Goal: Task Accomplishment & Management: Manage account settings

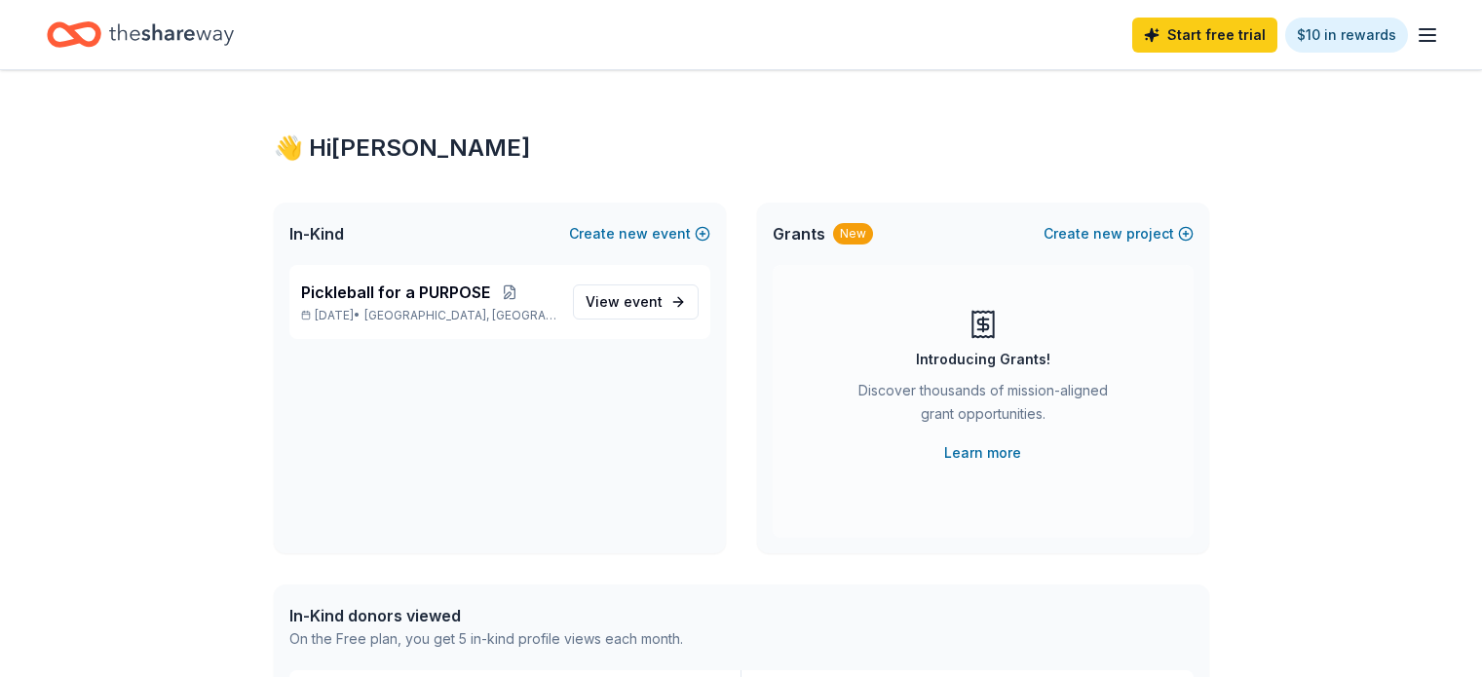
scroll to position [97, 0]
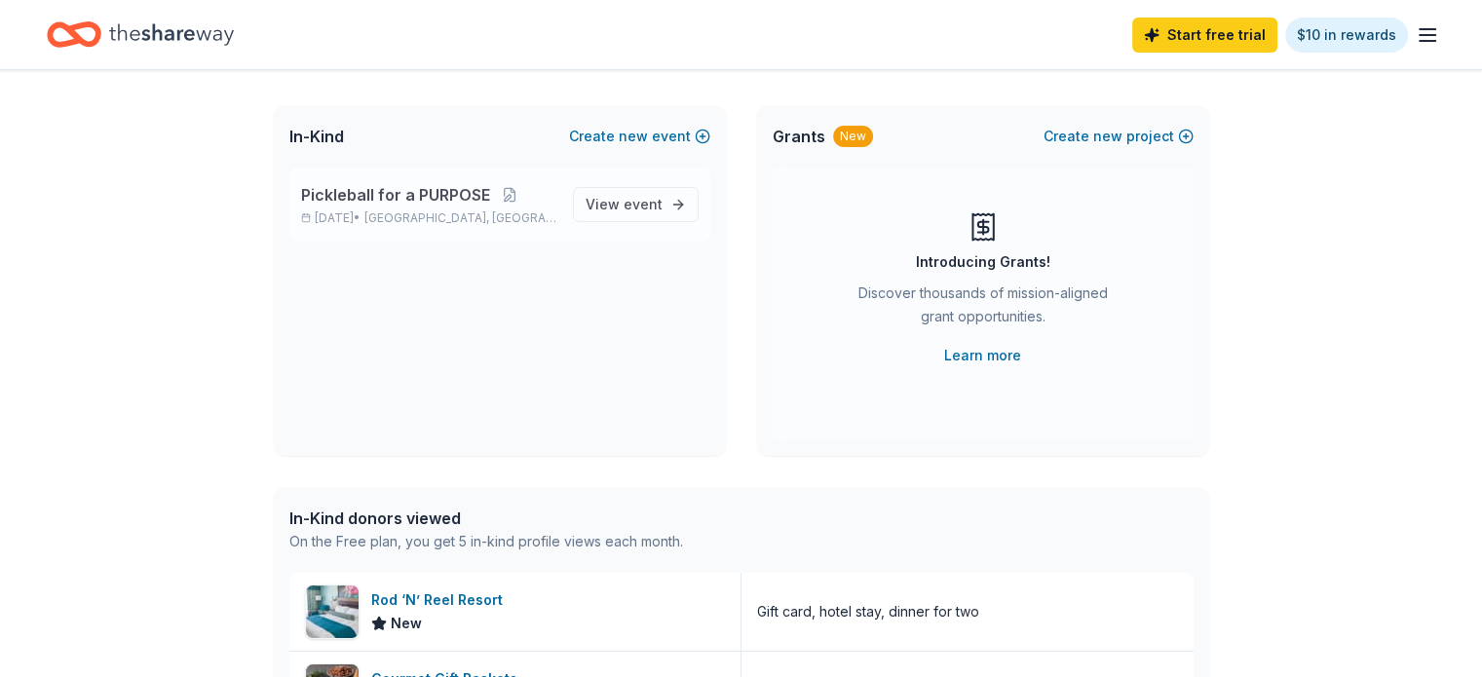
click at [442, 193] on span "Pickleball for a PURPOSE" at bounding box center [395, 194] width 189 height 23
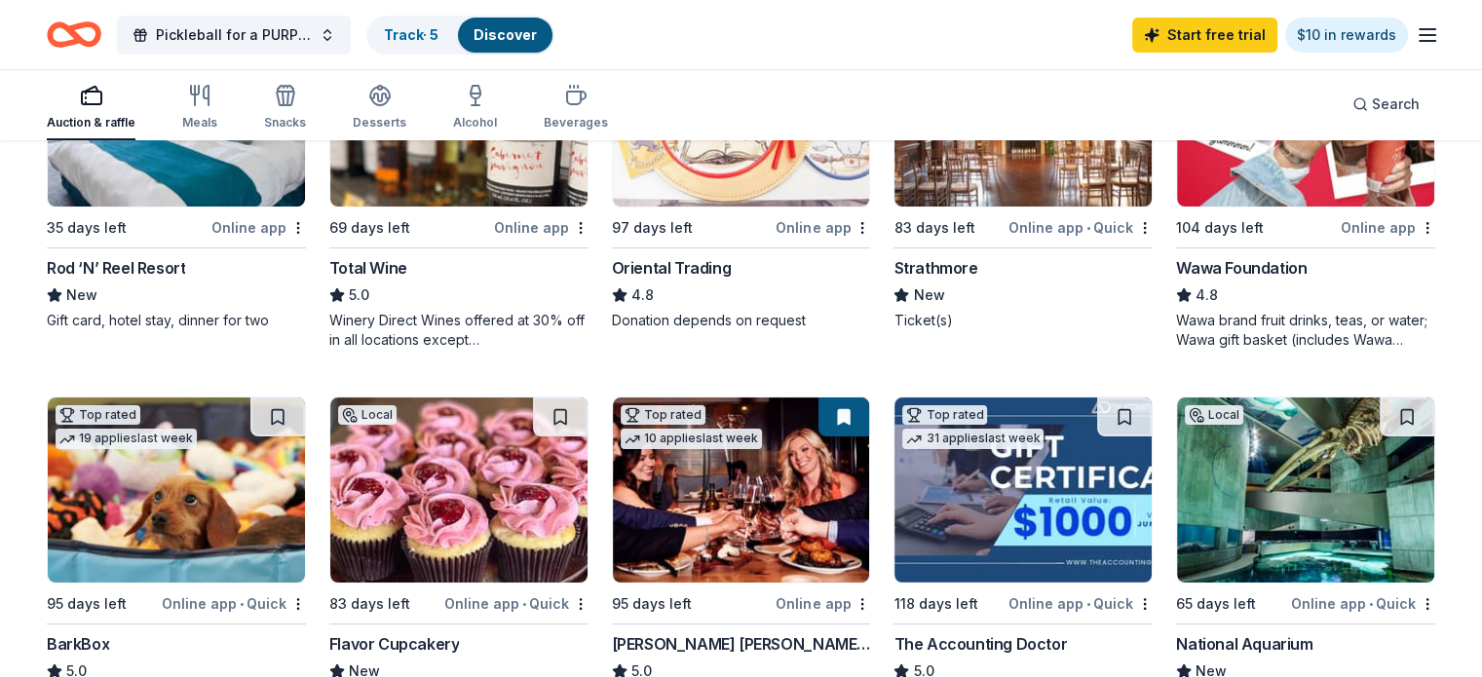
scroll to position [195, 0]
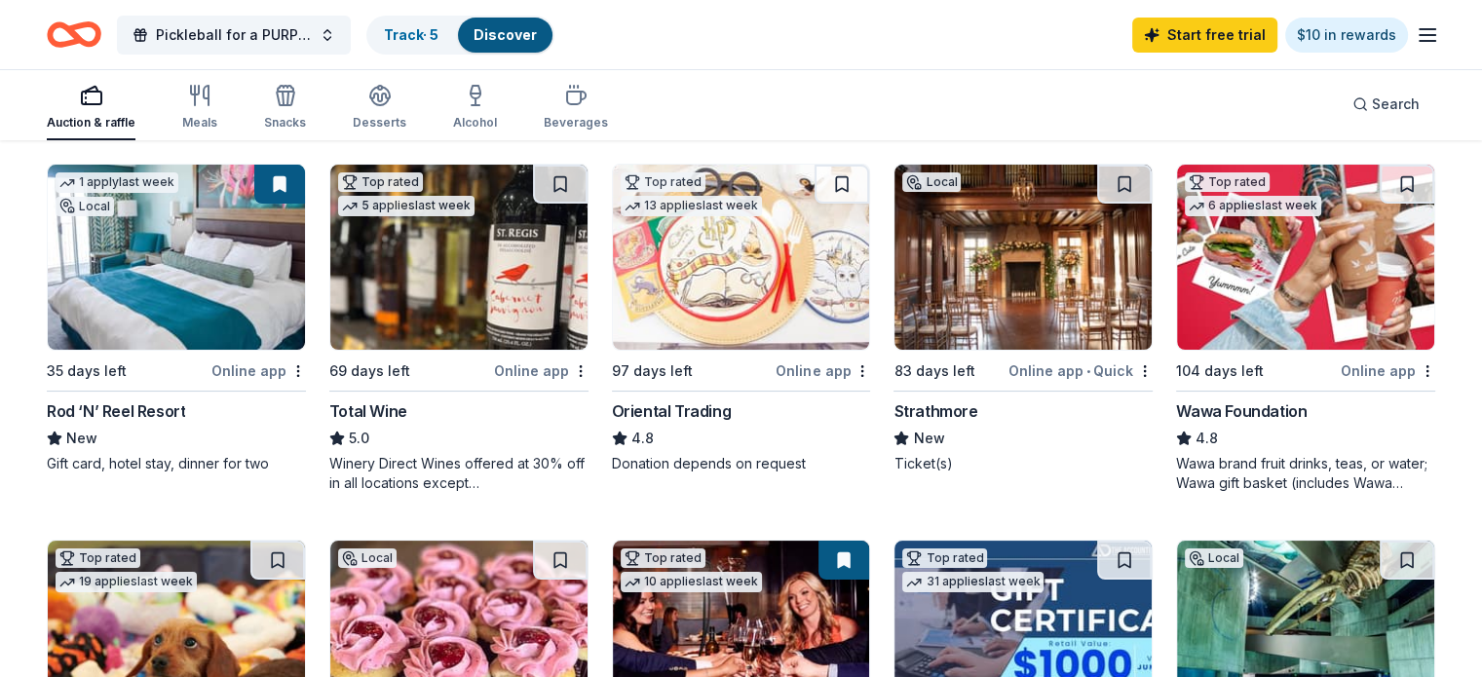
click at [1304, 276] on img at bounding box center [1305, 257] width 257 height 185
click at [439, 34] on link "Track · 5" at bounding box center [411, 34] width 55 height 17
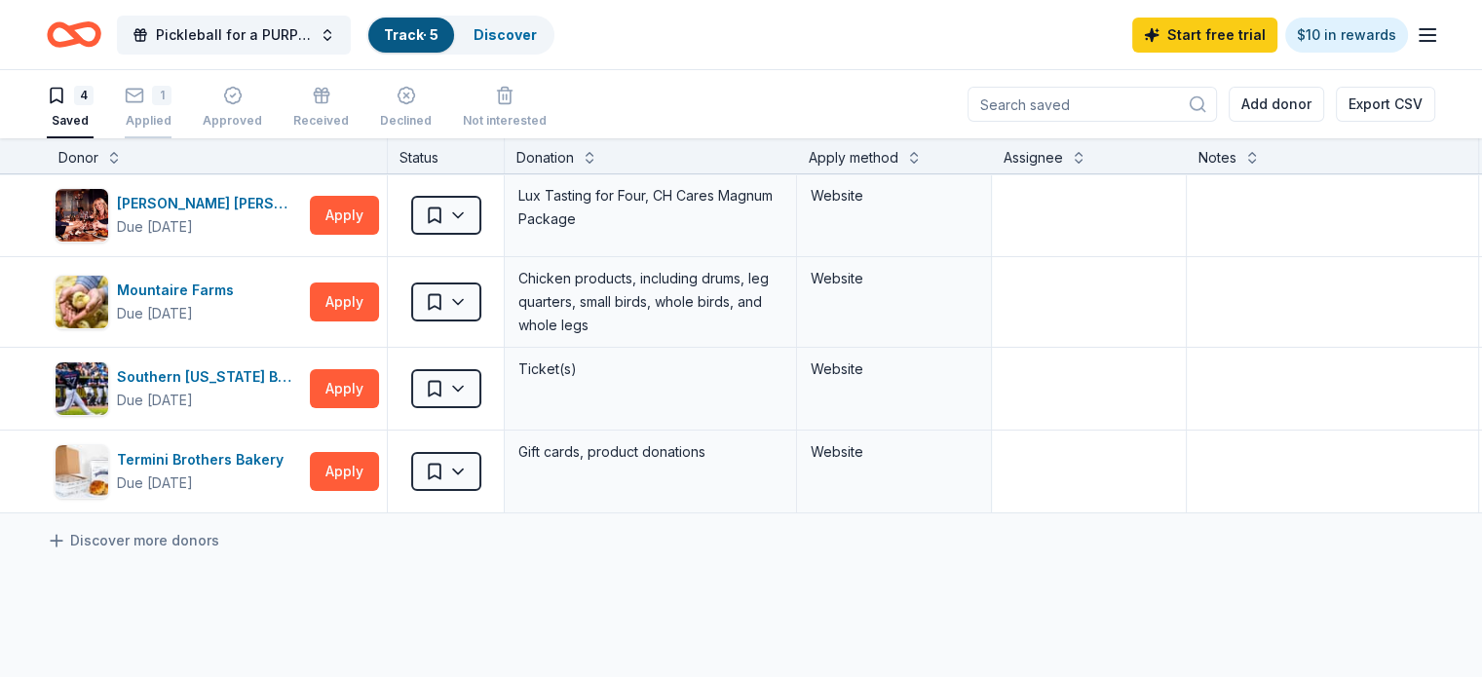
click at [144, 94] on icon "button" at bounding box center [134, 95] width 19 height 19
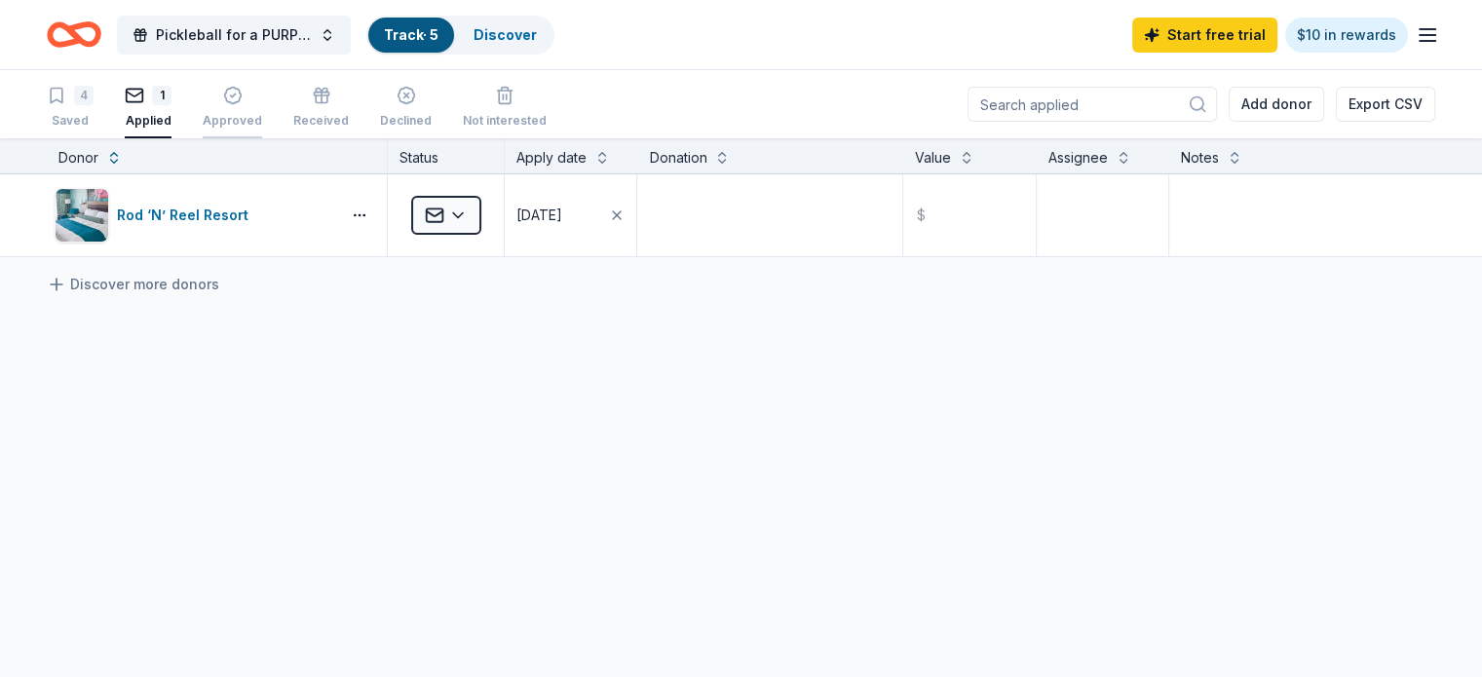
click at [243, 99] on icon "button" at bounding box center [232, 95] width 19 height 19
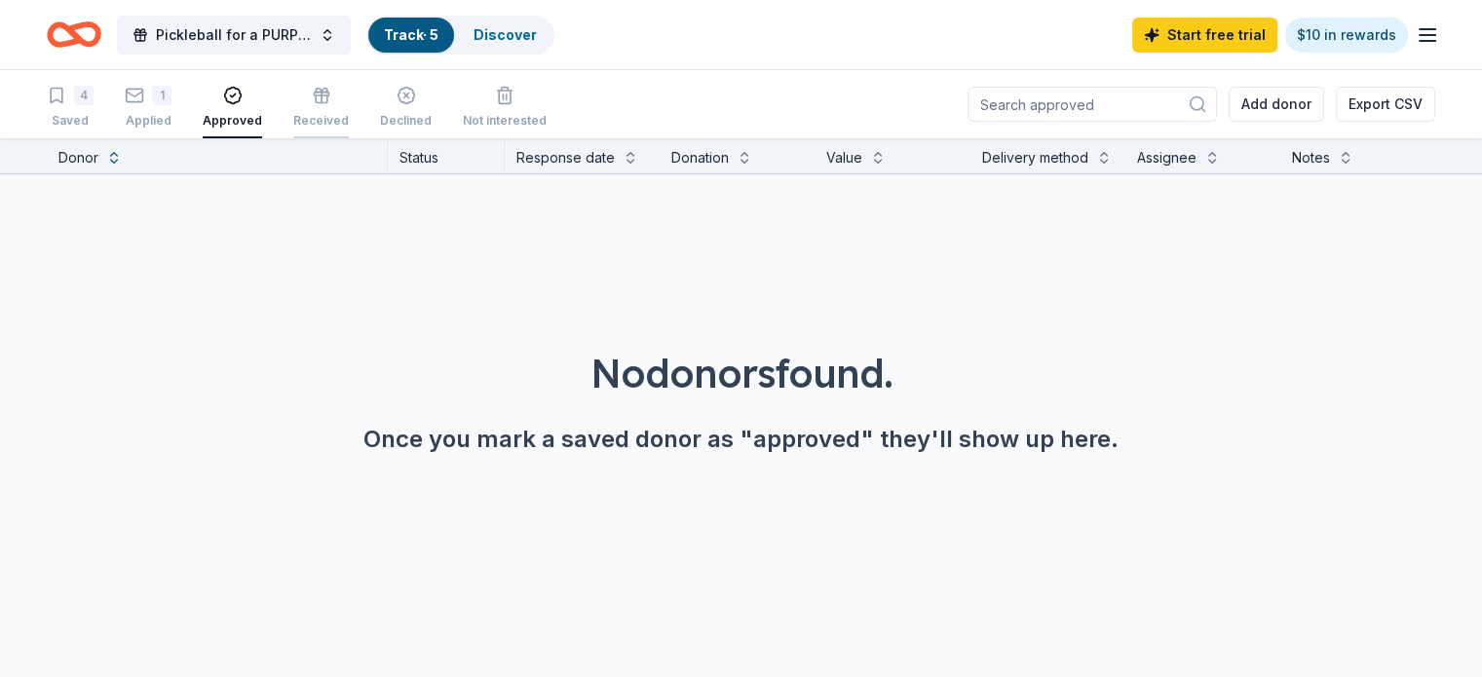
click at [331, 94] on icon "button" at bounding box center [321, 95] width 19 height 19
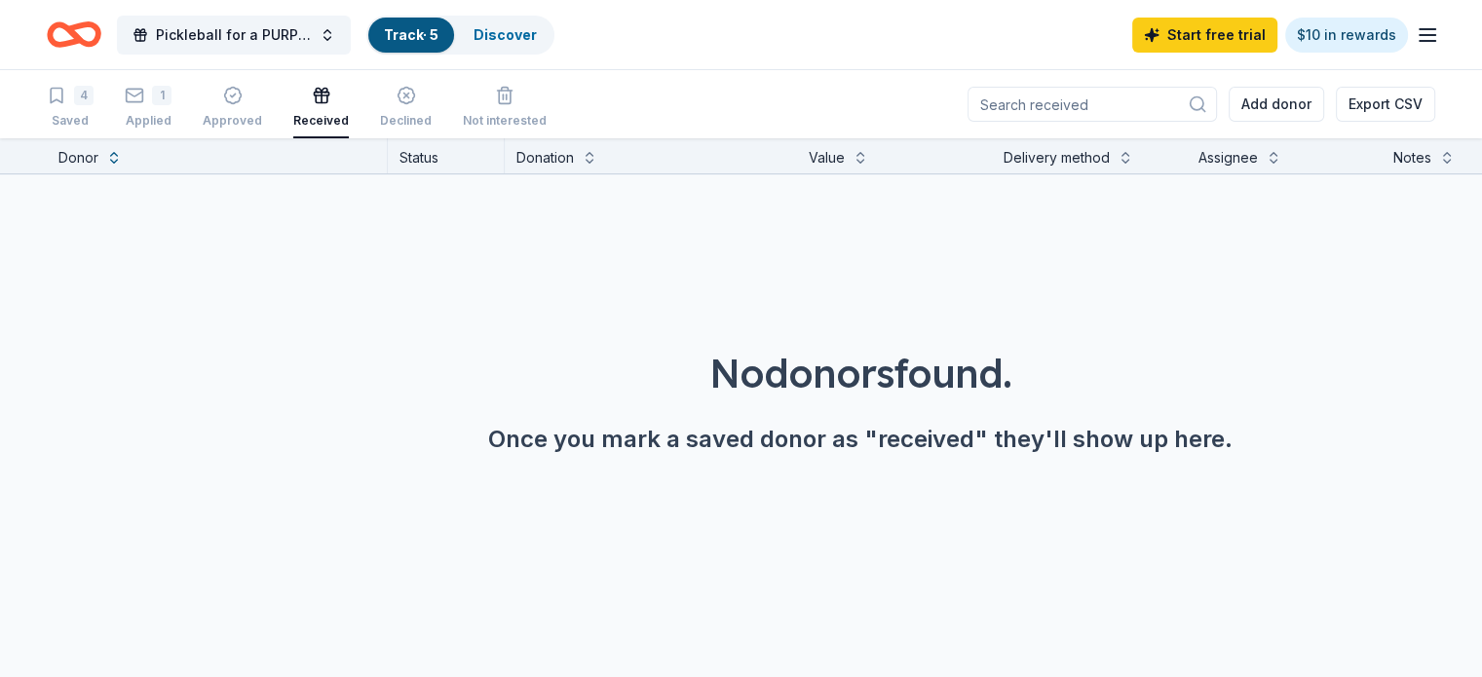
click at [442, 45] on div "Track · 5" at bounding box center [411, 35] width 86 height 35
click at [531, 30] on link "Discover" at bounding box center [505, 34] width 63 height 17
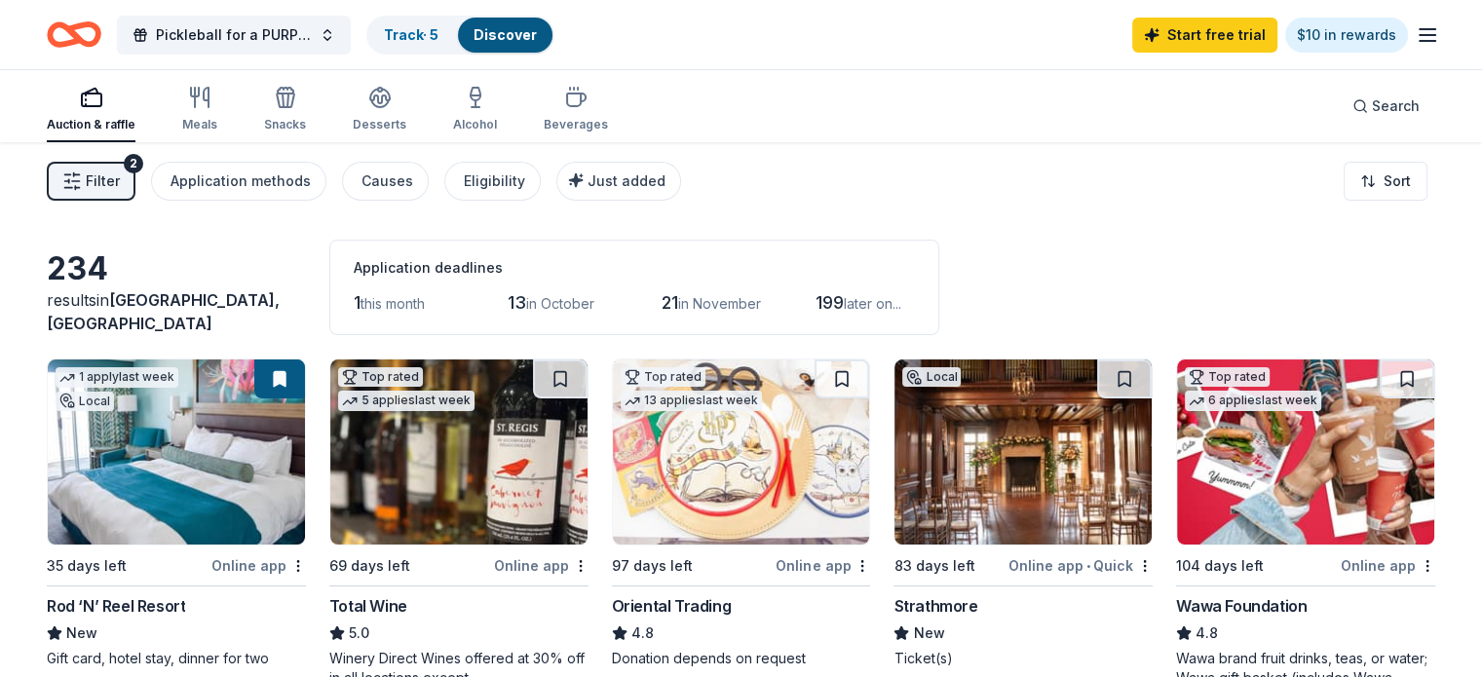
click at [103, 100] on icon "button" at bounding box center [91, 97] width 23 height 23
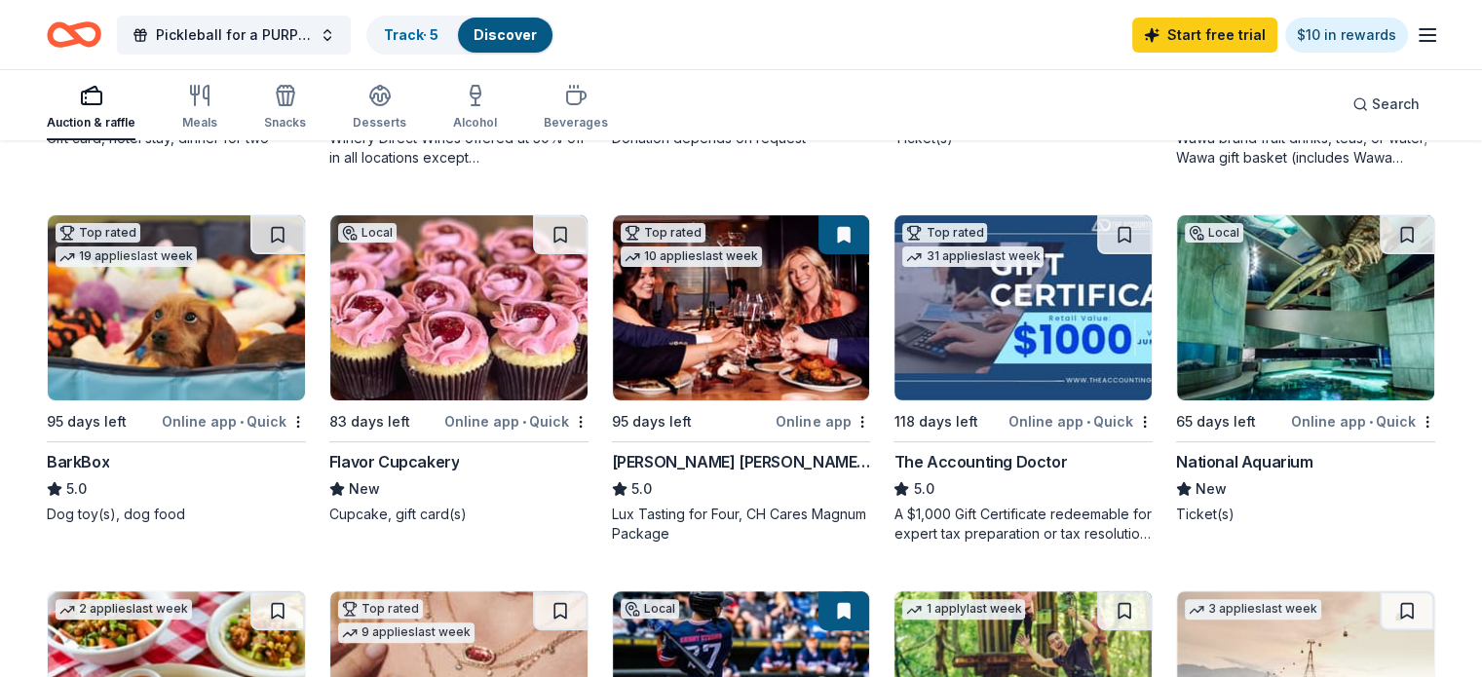
scroll to position [487, 0]
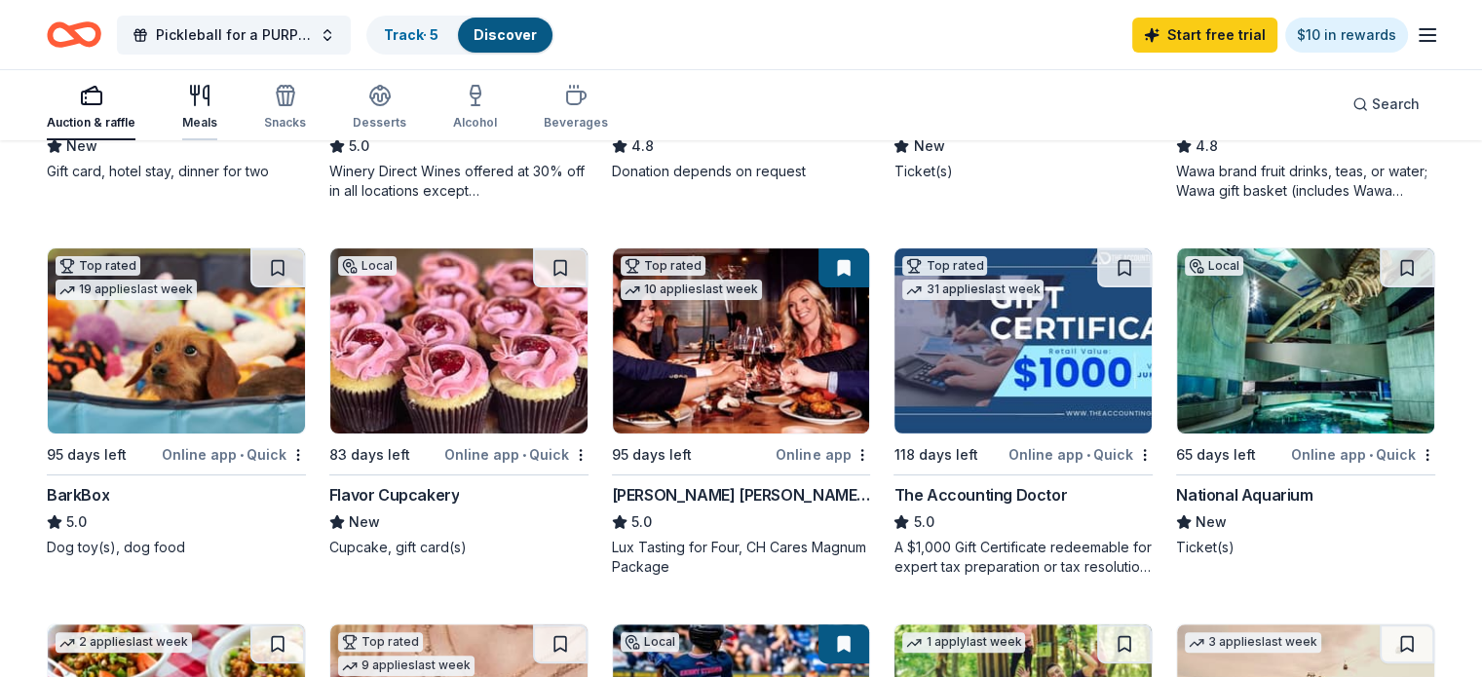
click at [211, 93] on icon "button" at bounding box center [199, 95] width 23 height 23
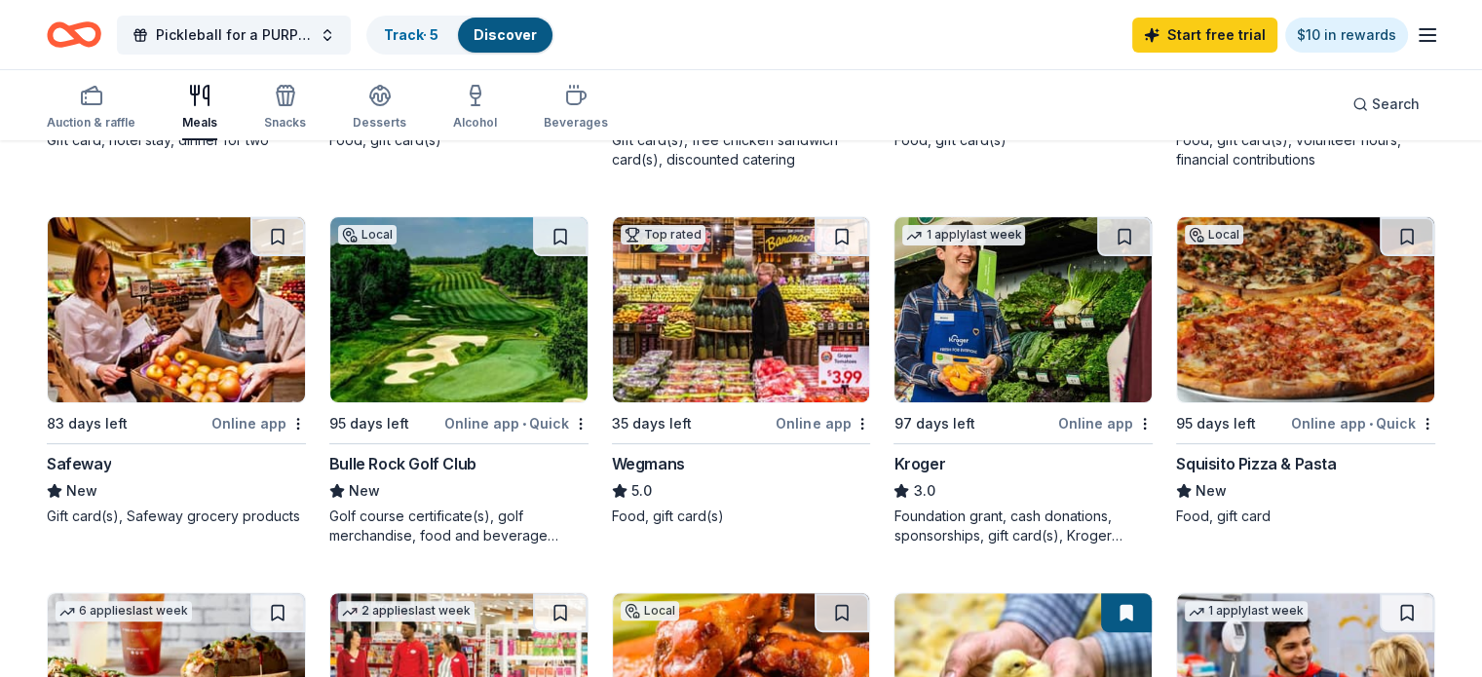
scroll to position [585, 0]
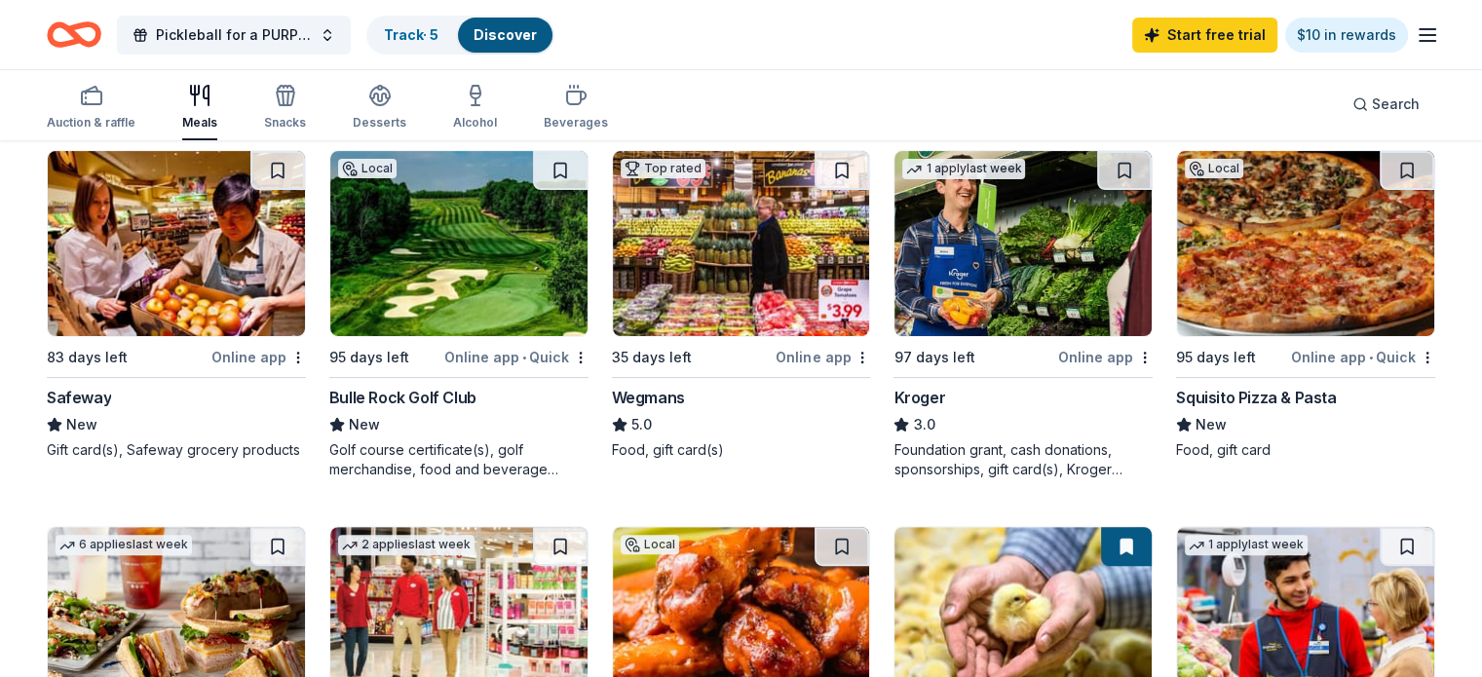
click at [266, 354] on div "Online app" at bounding box center [258, 357] width 95 height 24
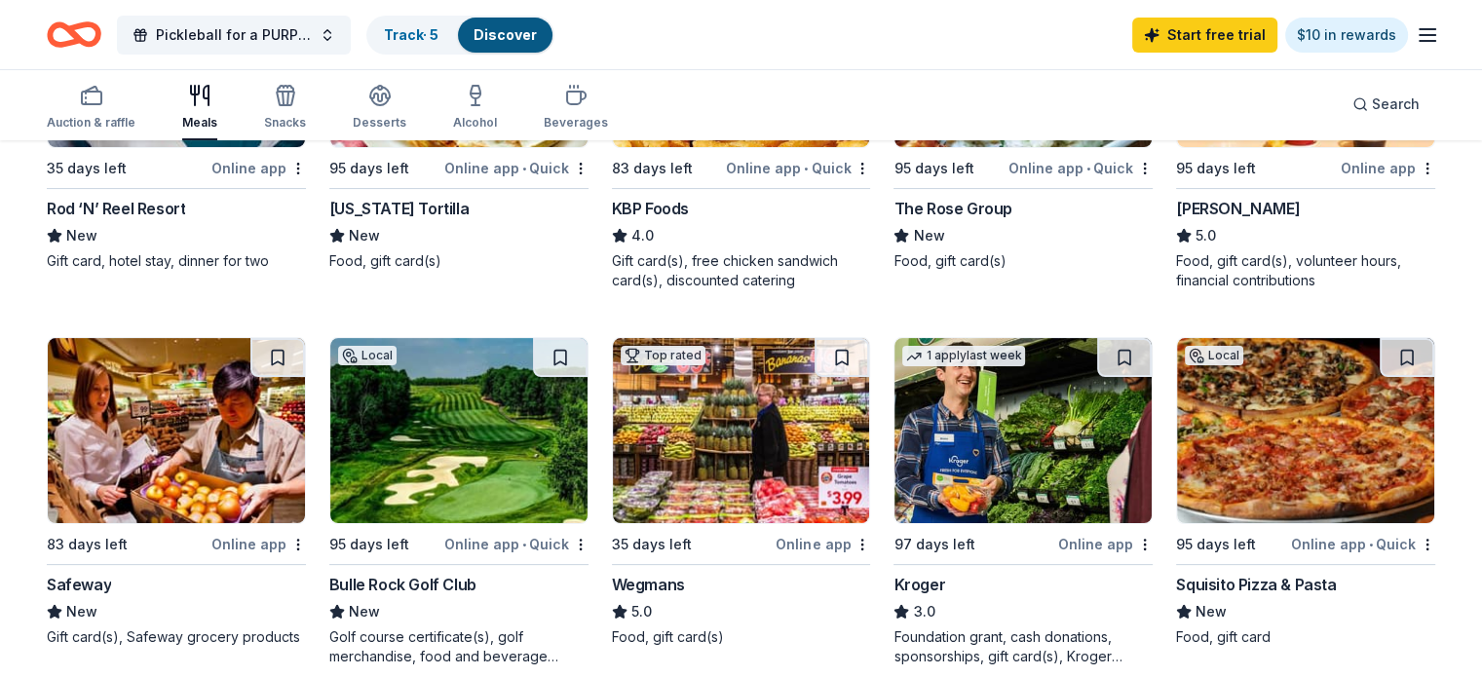
scroll to position [292, 0]
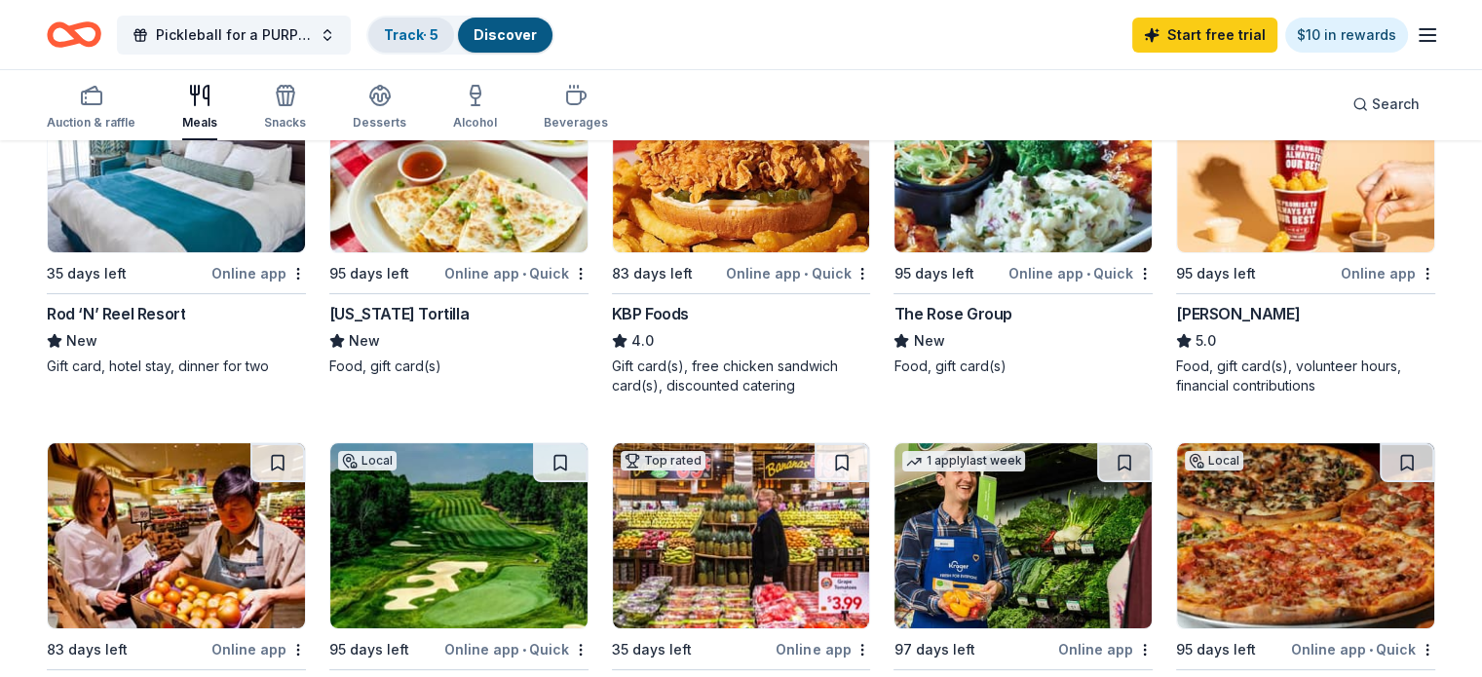
click at [424, 41] on link "Track · 5" at bounding box center [411, 34] width 55 height 17
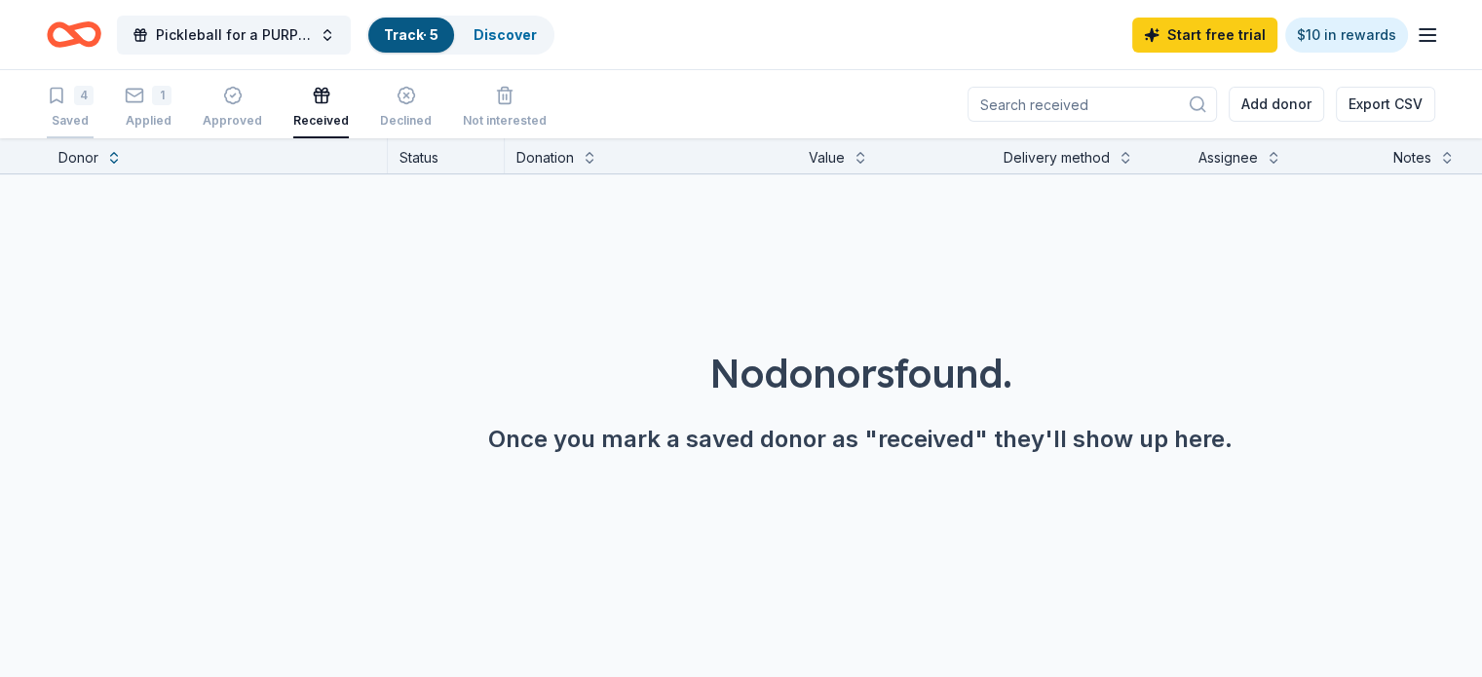
click at [94, 94] on div "4" at bounding box center [83, 95] width 19 height 19
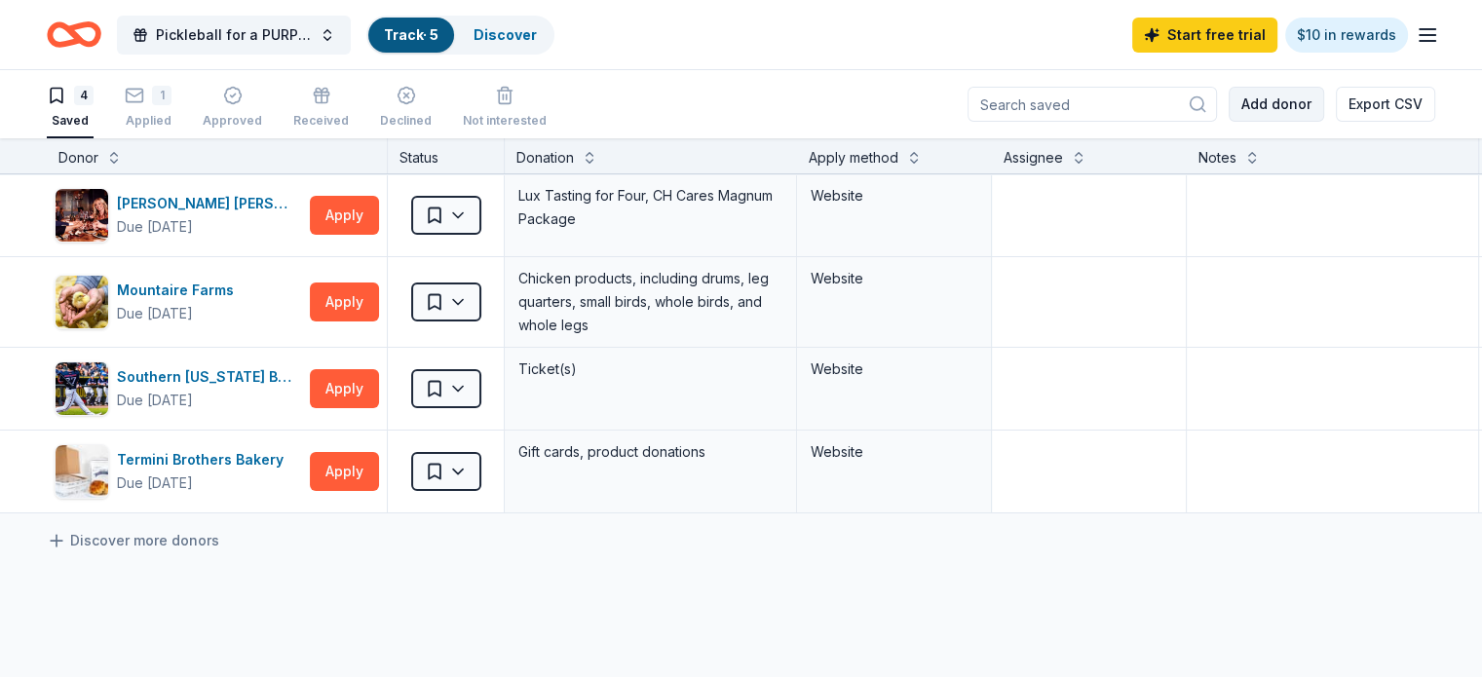
click at [1247, 105] on button "Add donor" at bounding box center [1277, 104] width 96 height 35
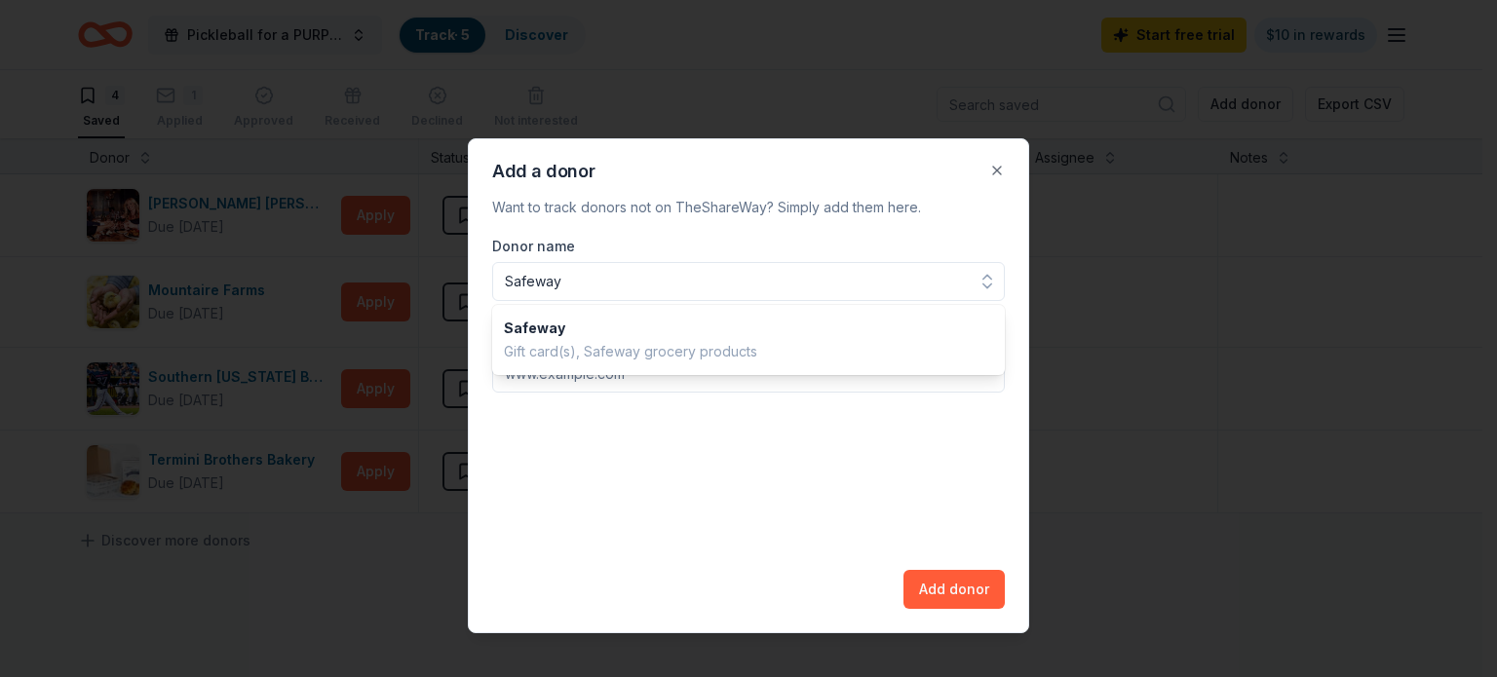
type input "Safeway"
click at [936, 585] on div "Donor name Safeway Donation website url Add donor" at bounding box center [748, 422] width 513 height 374
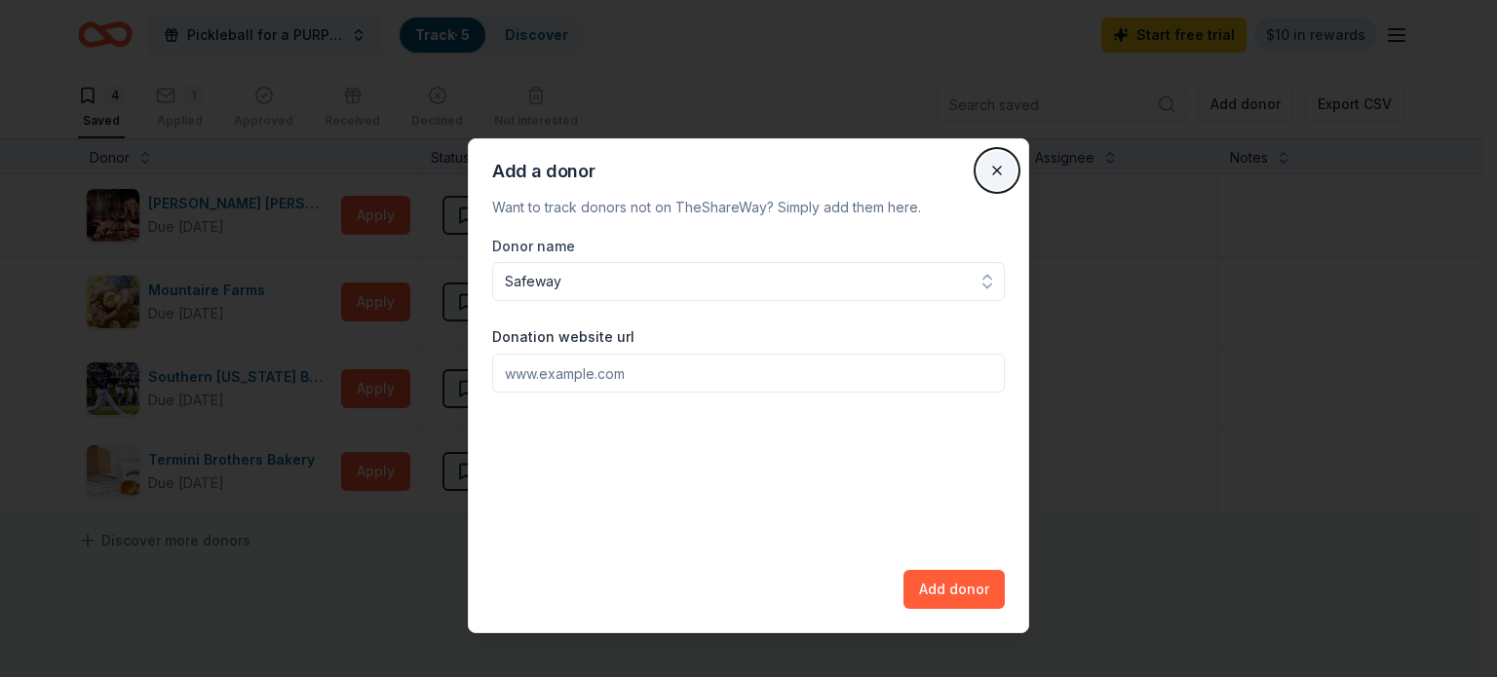
click at [999, 166] on button "Close" at bounding box center [996, 170] width 39 height 39
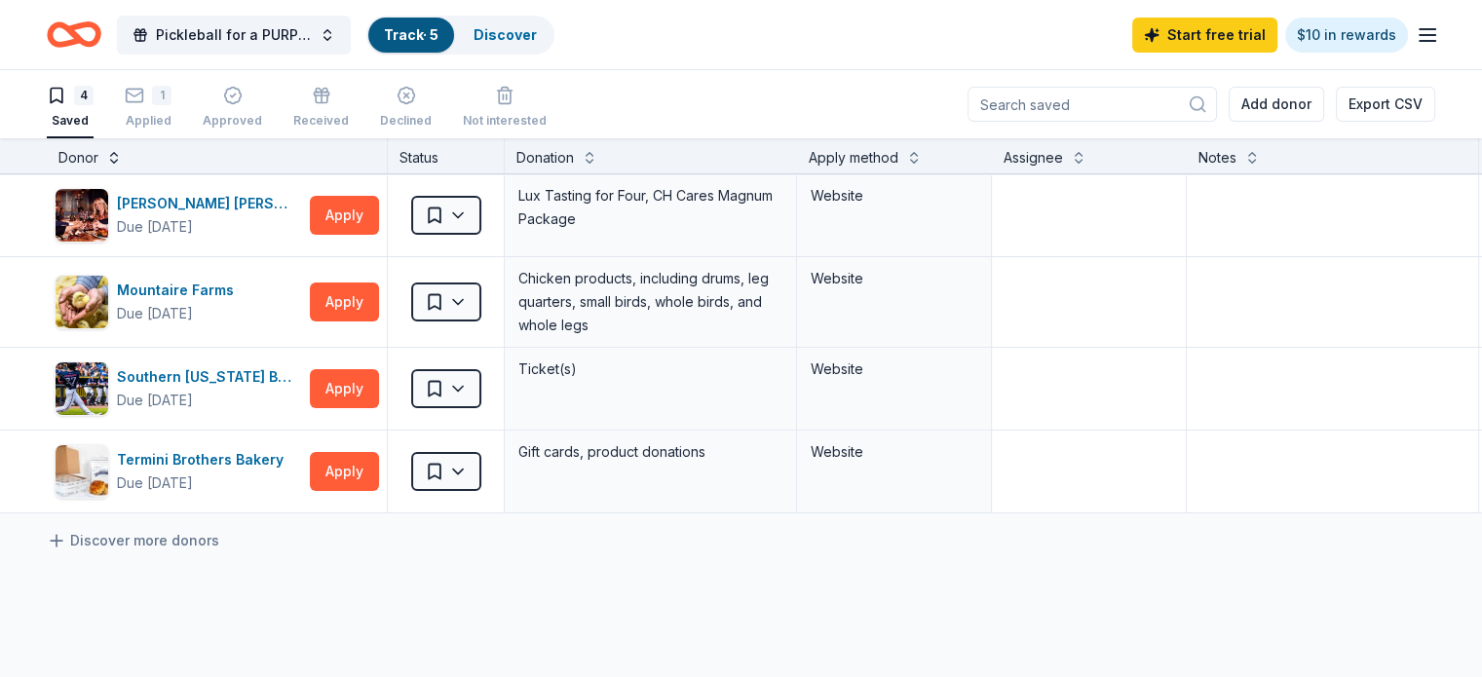
click at [122, 153] on button at bounding box center [114, 155] width 16 height 19
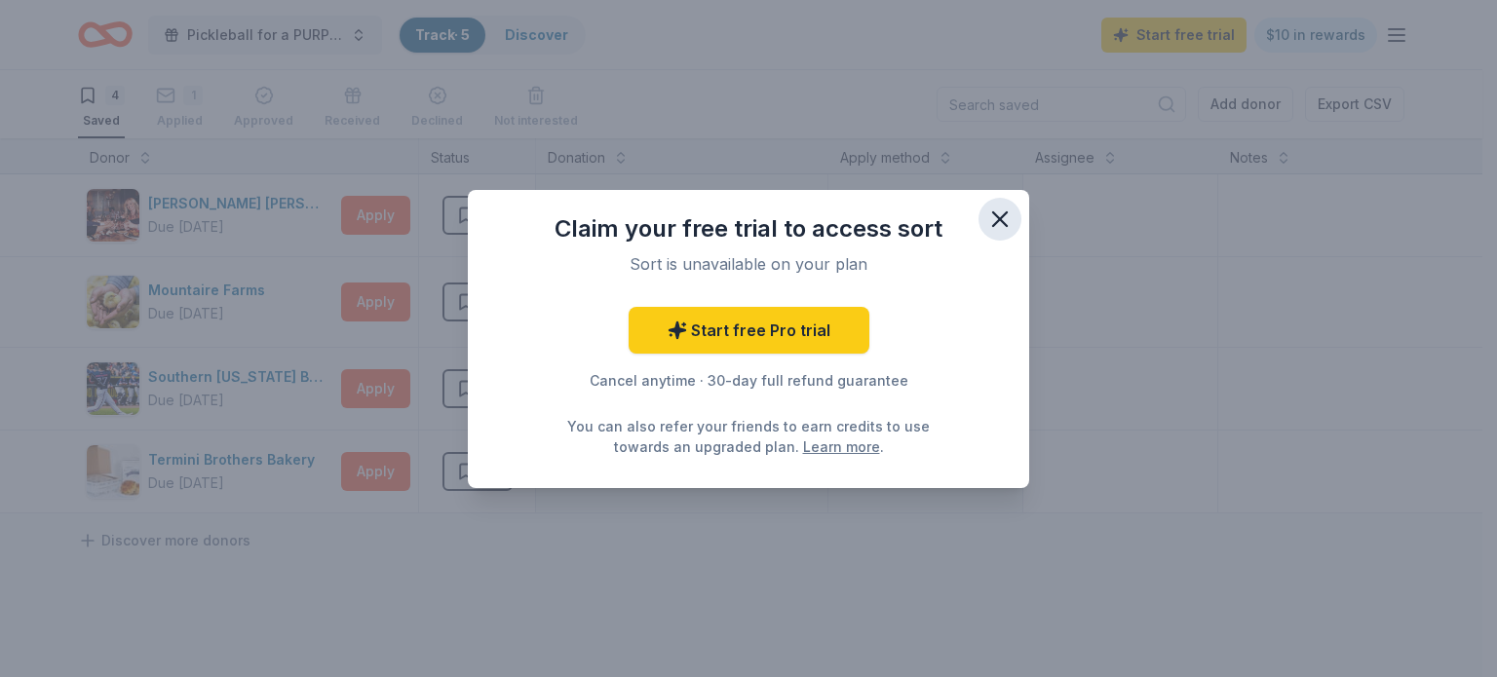
click at [998, 213] on icon "button" at bounding box center [999, 219] width 27 height 27
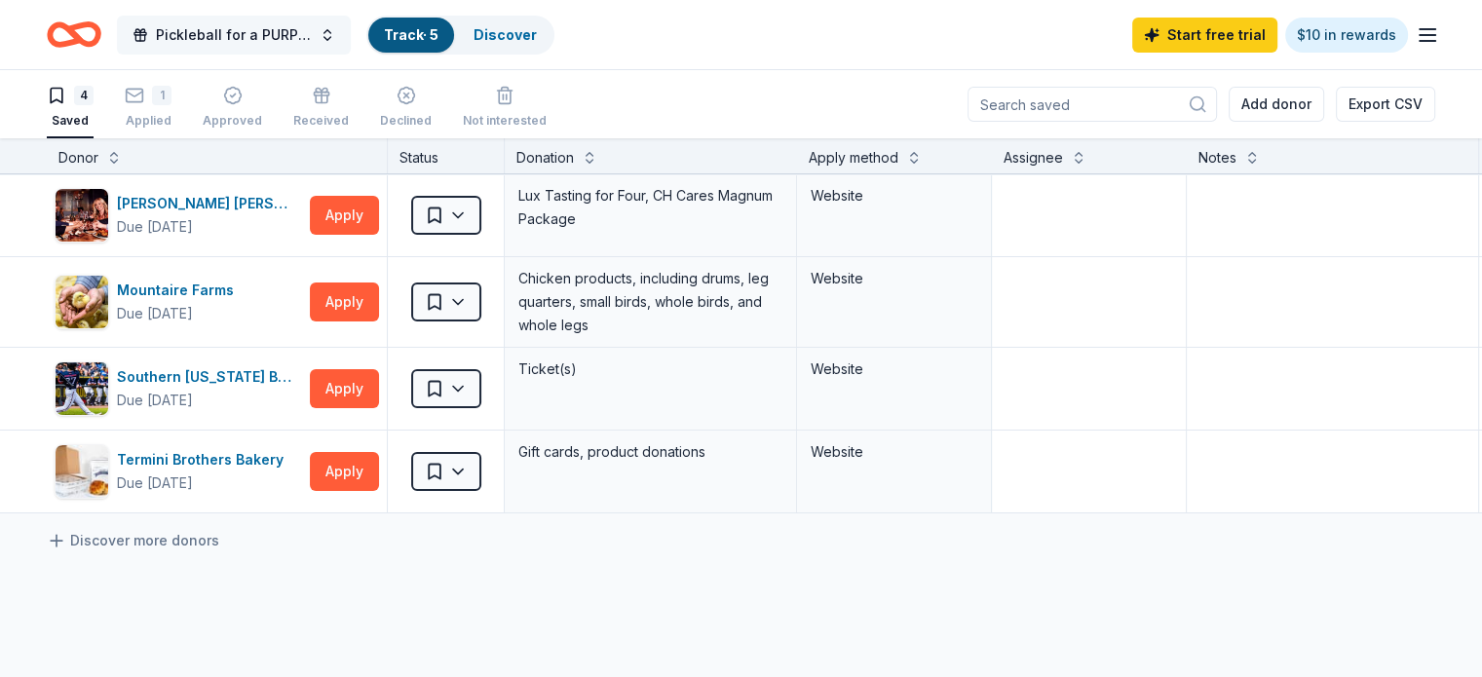
click at [265, 32] on span "Pickleball for a PURPOSE" at bounding box center [234, 34] width 156 height 23
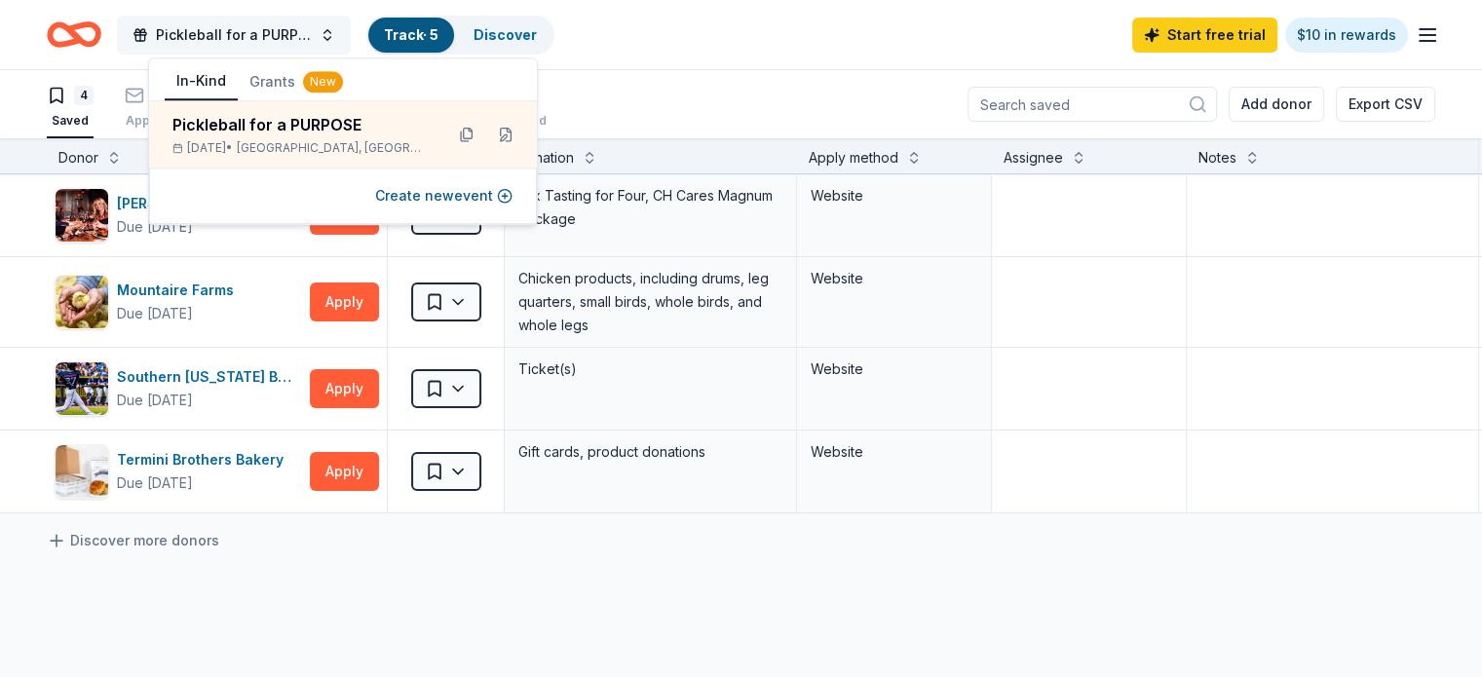
click at [226, 23] on span "Pickleball for a PURPOSE" at bounding box center [234, 34] width 156 height 23
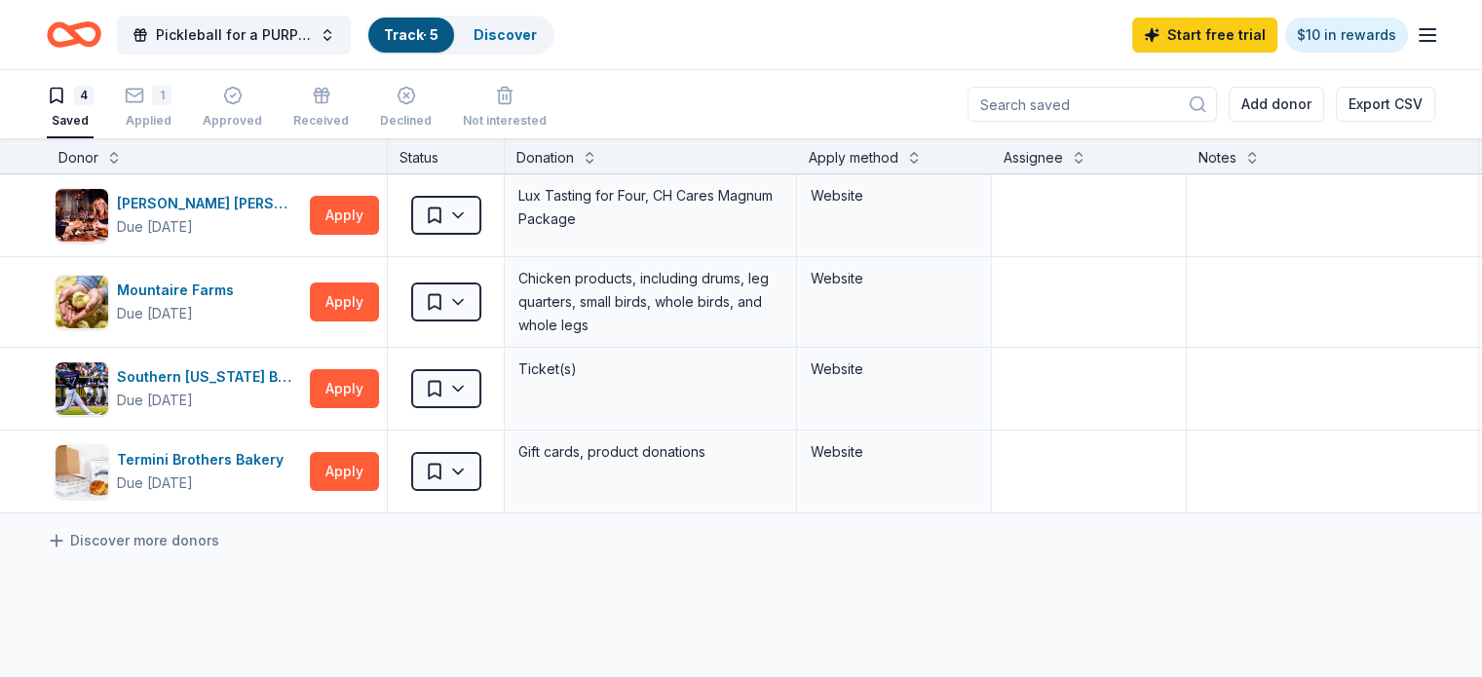
click at [699, 42] on div "Pickleball for a PURPOSE Track · 5 Discover Start free trial $10 in rewards" at bounding box center [741, 35] width 1389 height 46
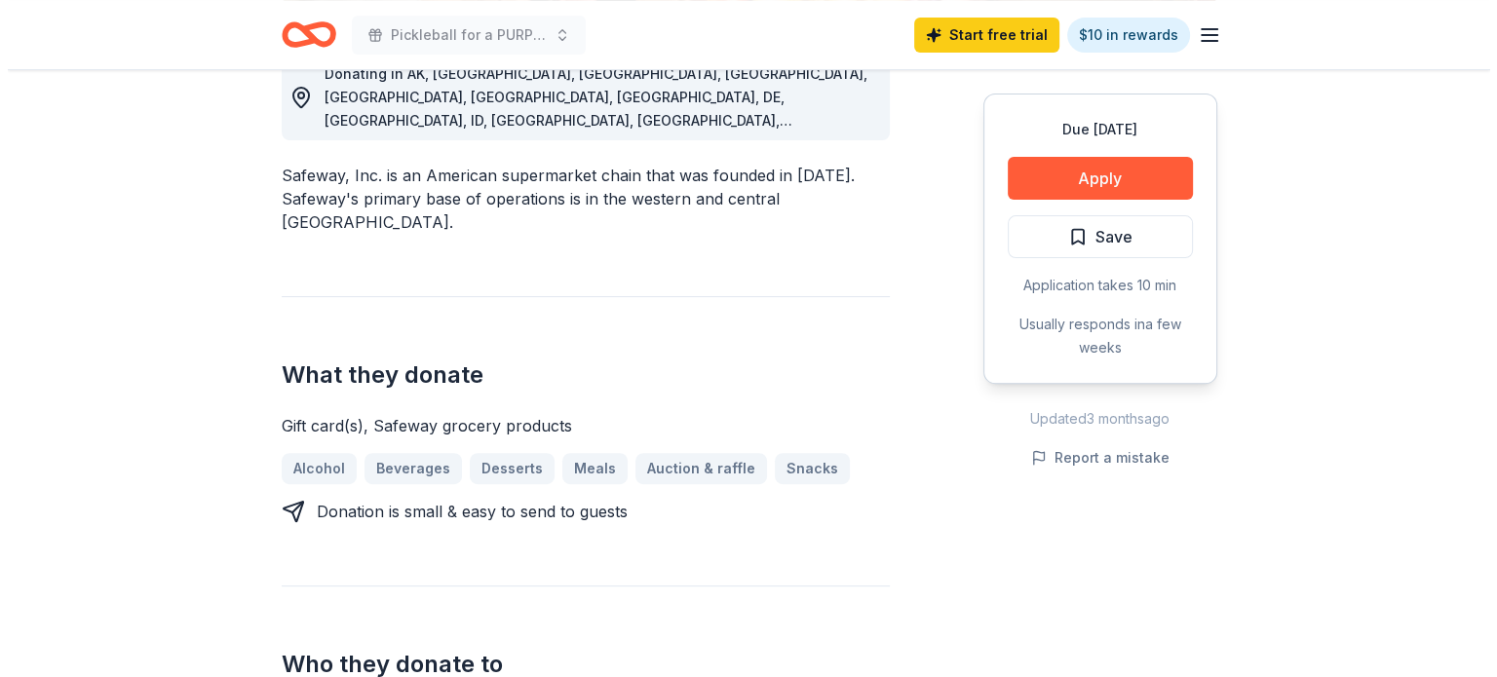
scroll to position [585, 0]
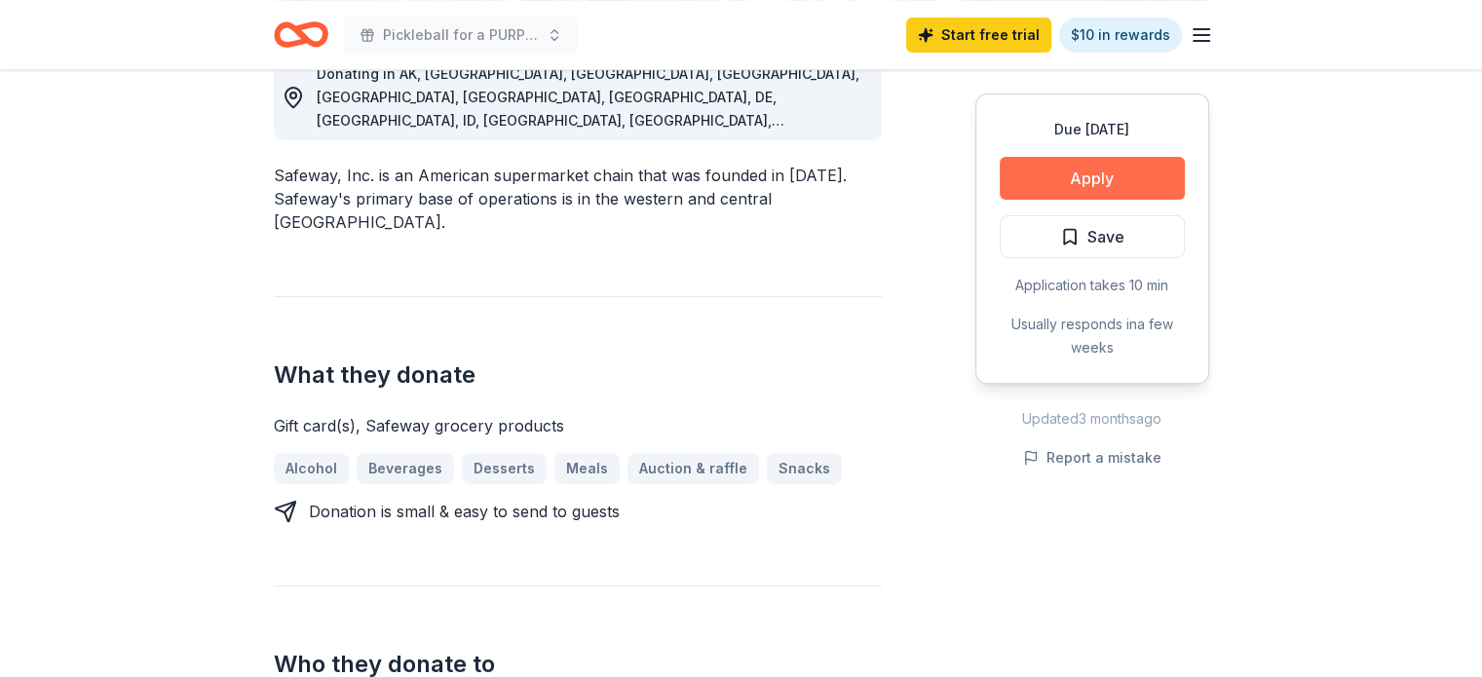
click at [1081, 175] on button "Apply" at bounding box center [1092, 178] width 185 height 43
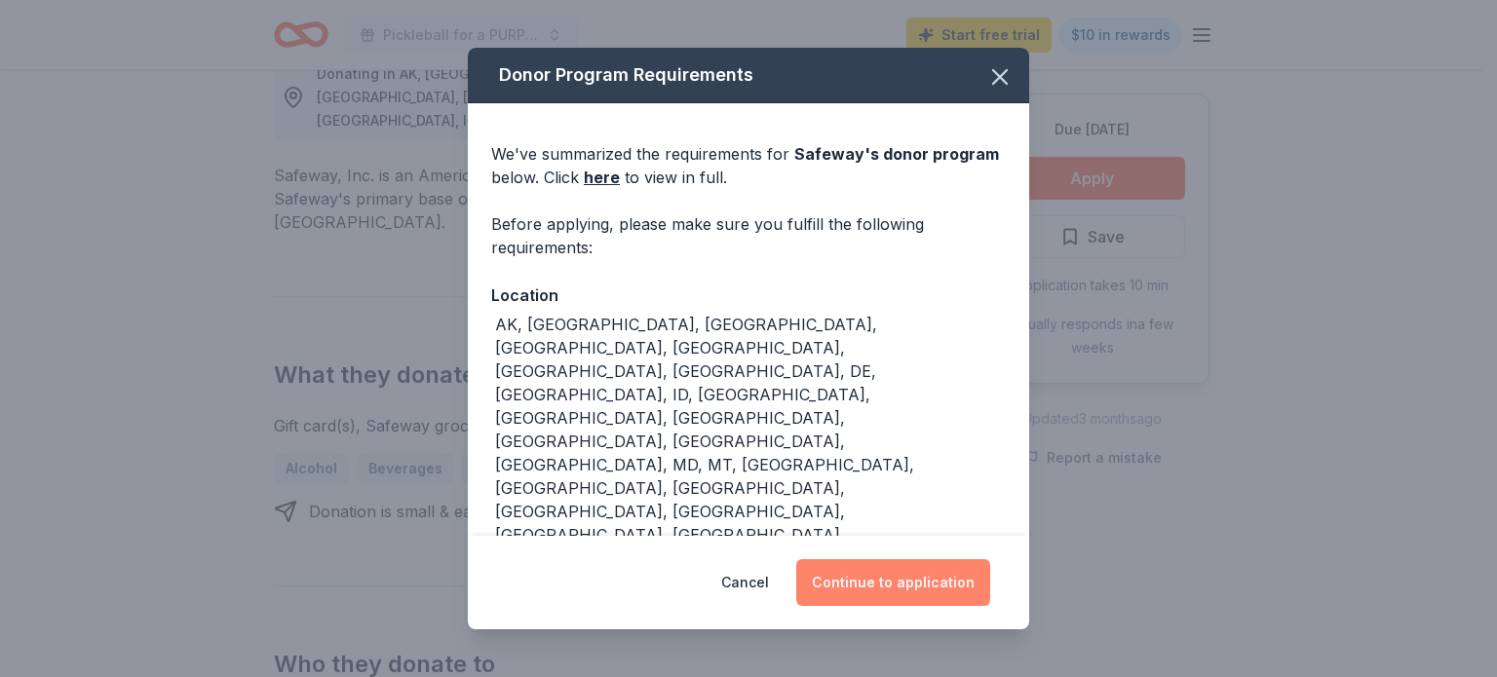
click at [860, 578] on button "Continue to application" at bounding box center [893, 582] width 194 height 47
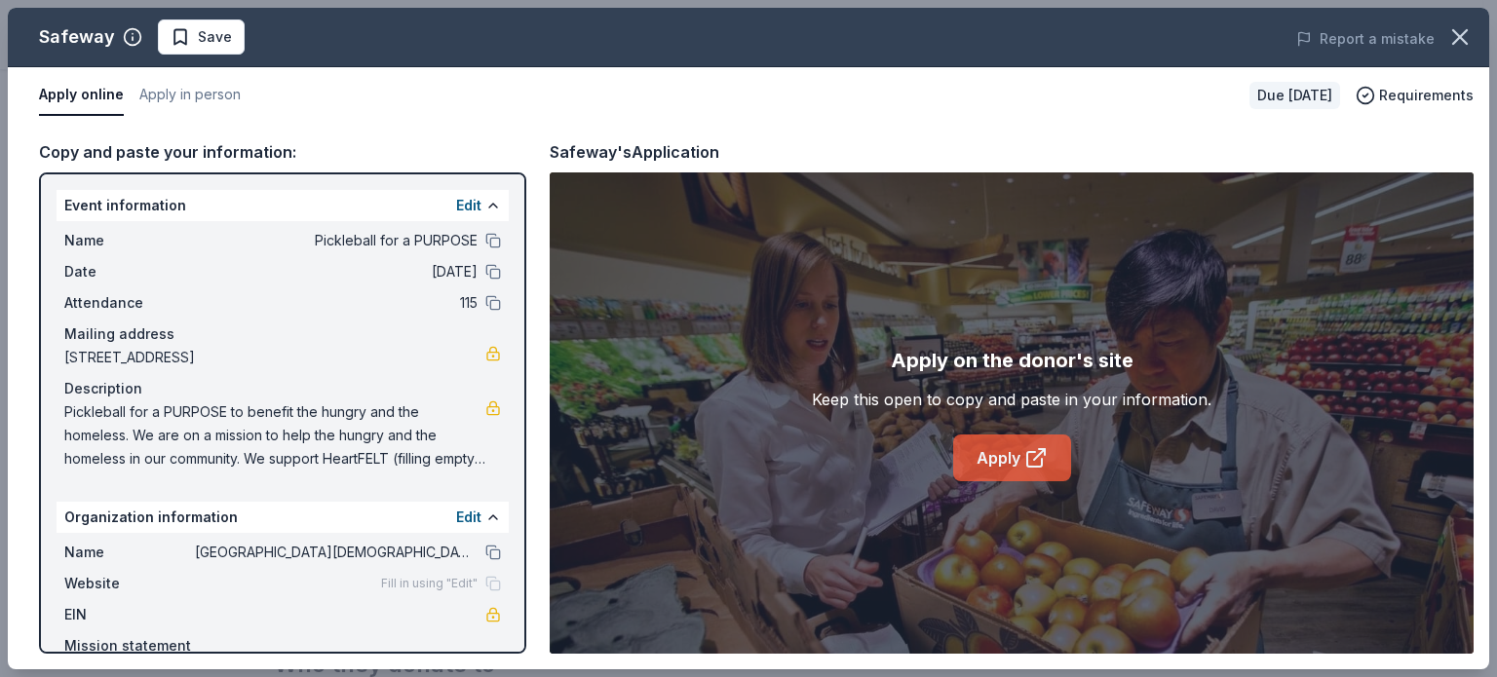
click at [996, 453] on link "Apply" at bounding box center [1012, 458] width 118 height 47
click at [995, 459] on link "Apply" at bounding box center [1012, 458] width 118 height 47
